Goal: Task Accomplishment & Management: Complete application form

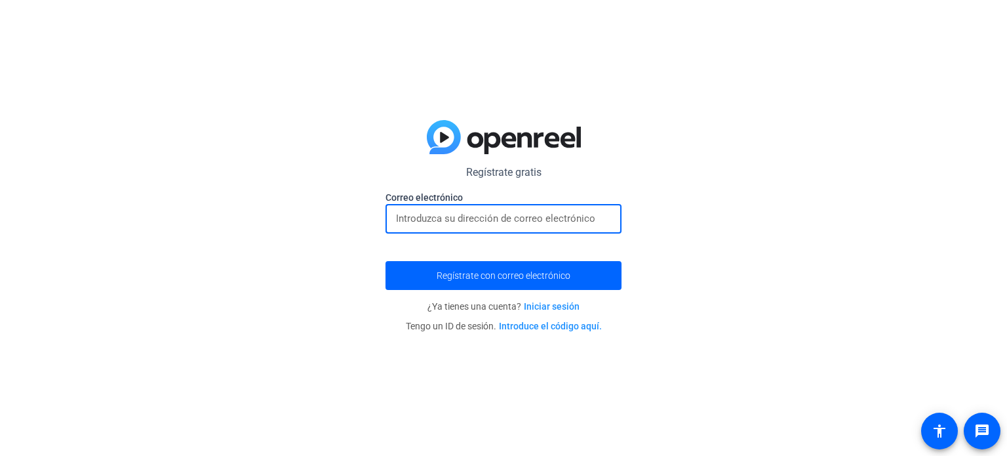
click at [421, 225] on input "email" at bounding box center [503, 219] width 215 height 16
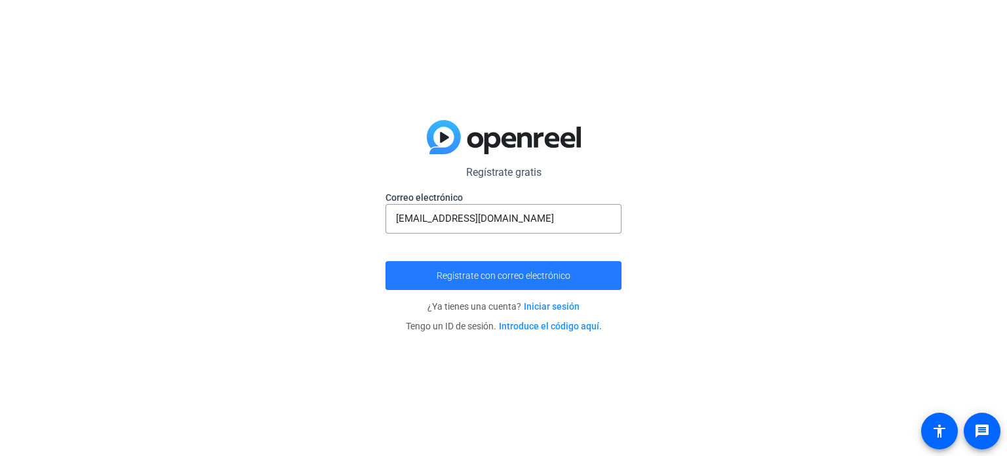
click at [503, 279] on font "Regístrate con correo electrónico" at bounding box center [504, 275] width 134 height 10
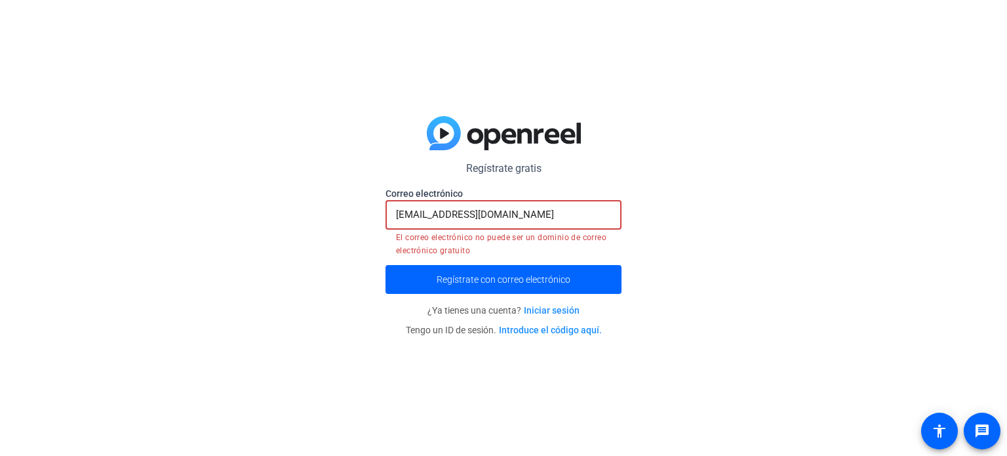
click at [526, 214] on input "[EMAIL_ADDRESS][DOMAIN_NAME]" at bounding box center [503, 215] width 215 height 16
click at [603, 179] on form "Regístrate gratis [EMAIL_ADDRESS][DOMAIN_NAME] Correo electrónico [EMAIL_ADDRES…" at bounding box center [504, 227] width 236 height 133
click at [566, 225] on div "[EMAIL_ADDRESS][DOMAIN_NAME]" at bounding box center [503, 215] width 215 height 30
drag, startPoint x: 530, startPoint y: 217, endPoint x: 375, endPoint y: 223, distance: 155.6
click at [375, 223] on div "Regístrate gratis [EMAIL_ADDRESS][DOMAIN_NAME] Correo electrónico [EMAIL_ADDRES…" at bounding box center [503, 228] width 1007 height 456
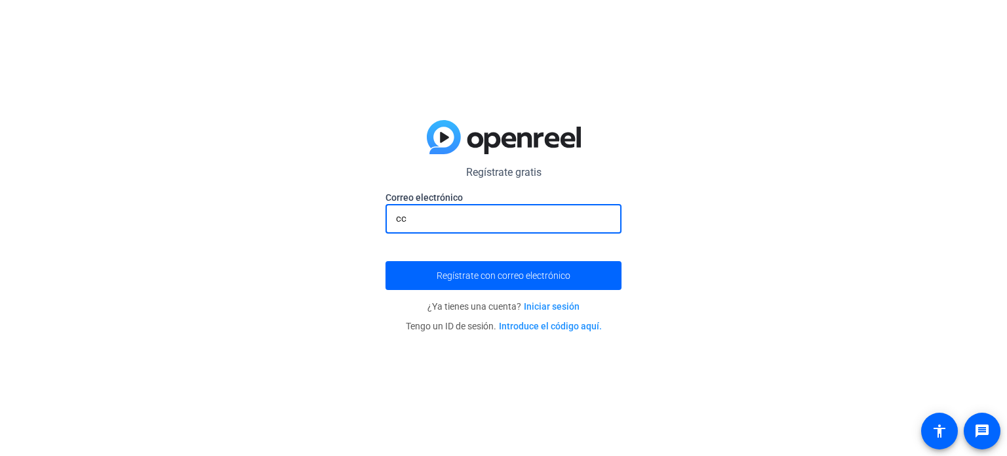
type input "c"
type input "[EMAIL_ADDRESS][DOMAIN_NAME]"
click at [769, 213] on div "Regístrate gratis [EMAIL_ADDRESS][DOMAIN_NAME] Correo electrónico [EMAIL_ADDRES…" at bounding box center [503, 228] width 1007 height 456
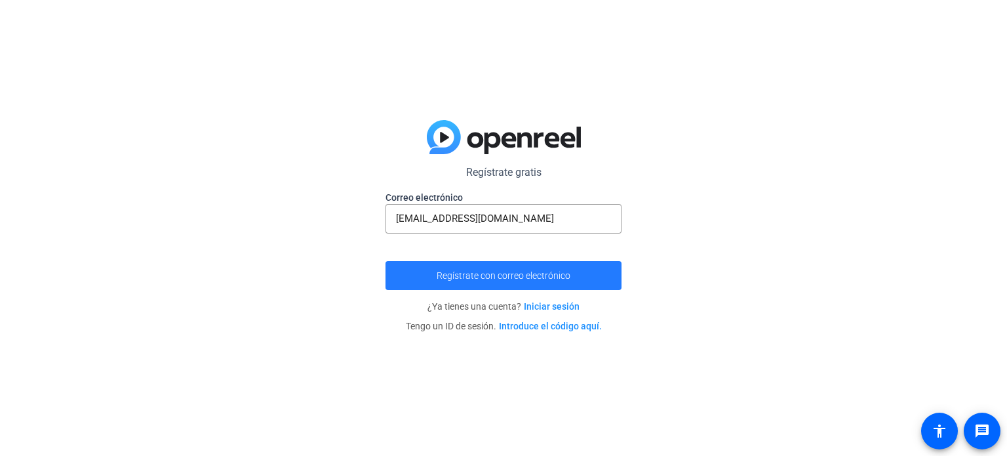
click at [458, 280] on font "Regístrate con correo electrónico" at bounding box center [504, 275] width 134 height 10
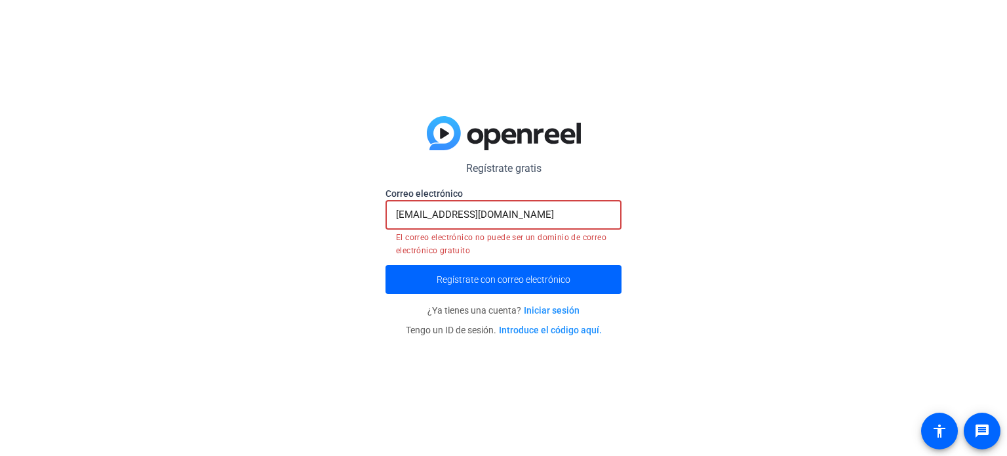
click at [523, 214] on input "[EMAIL_ADDRESS][DOMAIN_NAME]" at bounding box center [503, 215] width 215 height 16
click at [569, 188] on label "Correo electrónico" at bounding box center [504, 193] width 236 height 13
